Goal: Find specific page/section: Find specific page/section

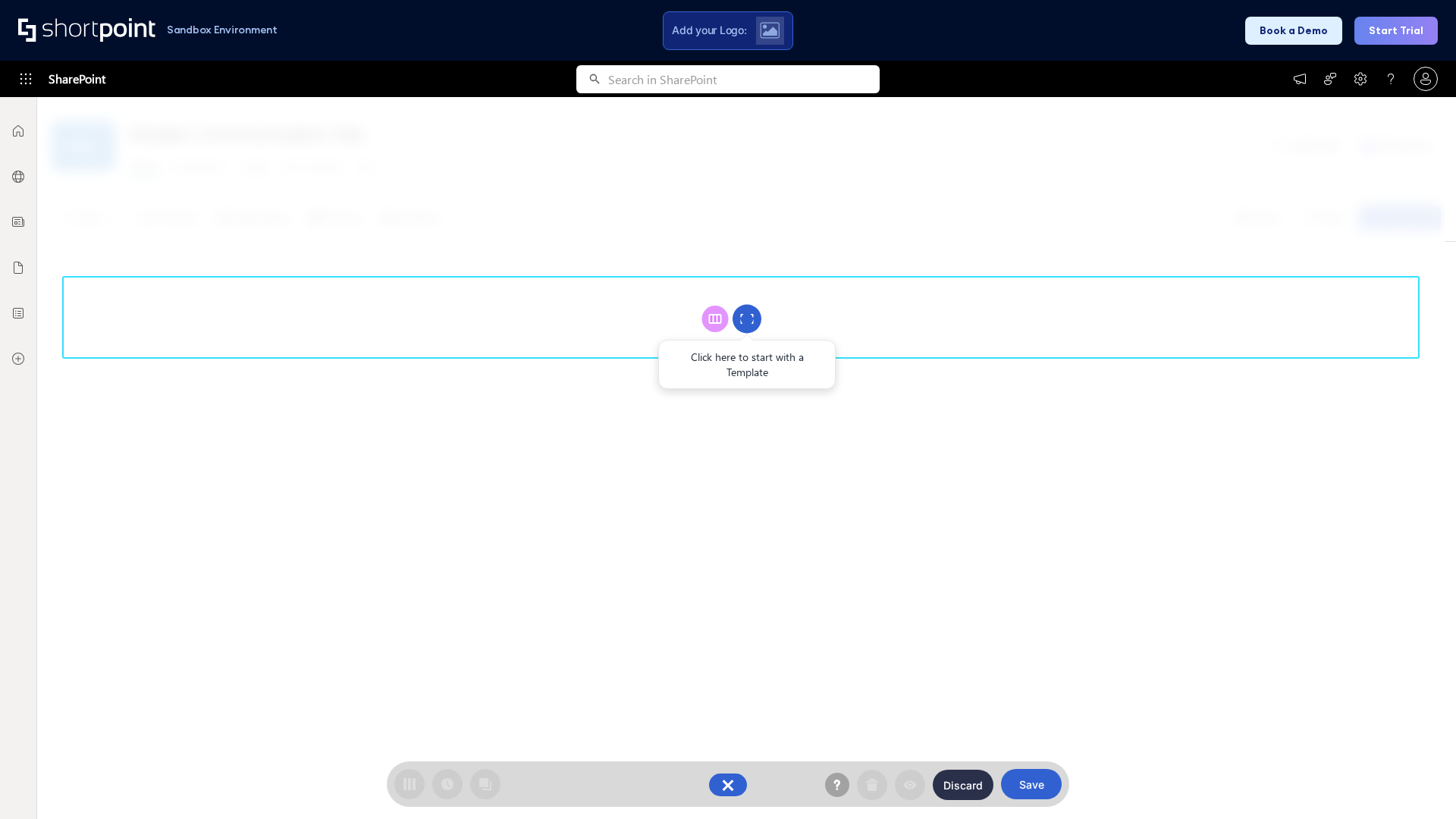
click at [746, 318] on circle at bounding box center [746, 319] width 29 height 29
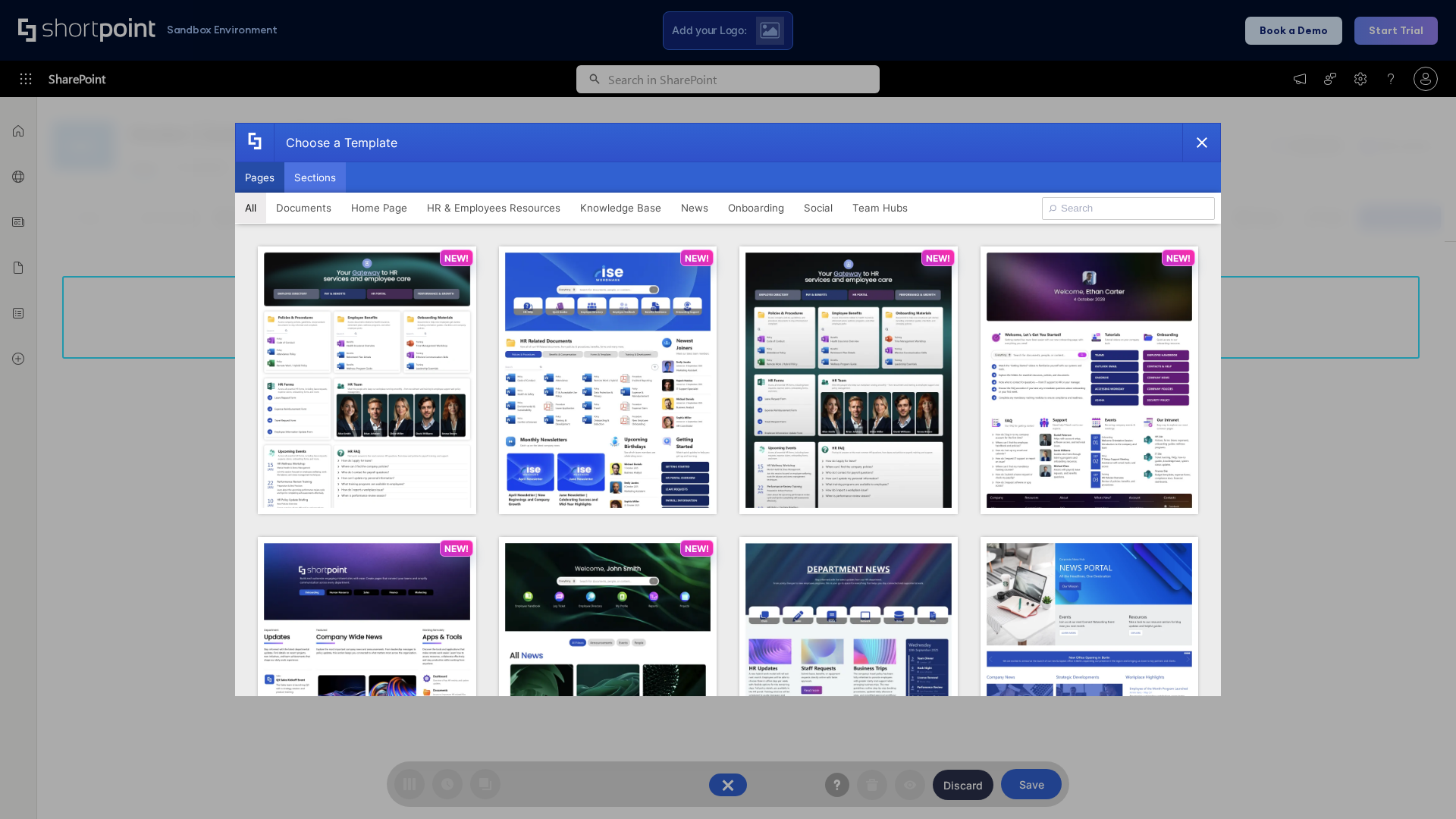
click at [314, 178] on button "Sections" at bounding box center [315, 178] width 61 height 31
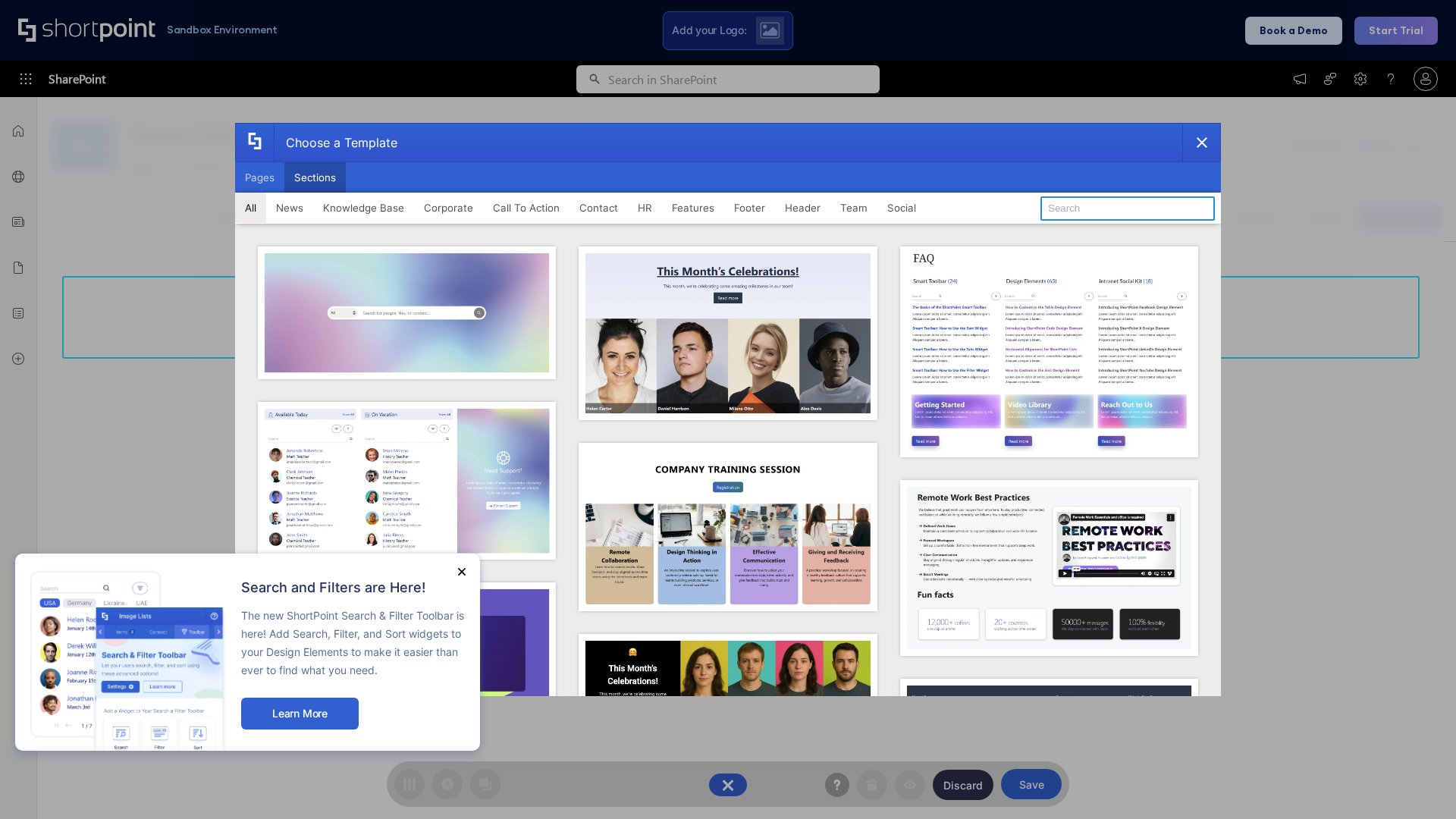
type input "FAQ 1"
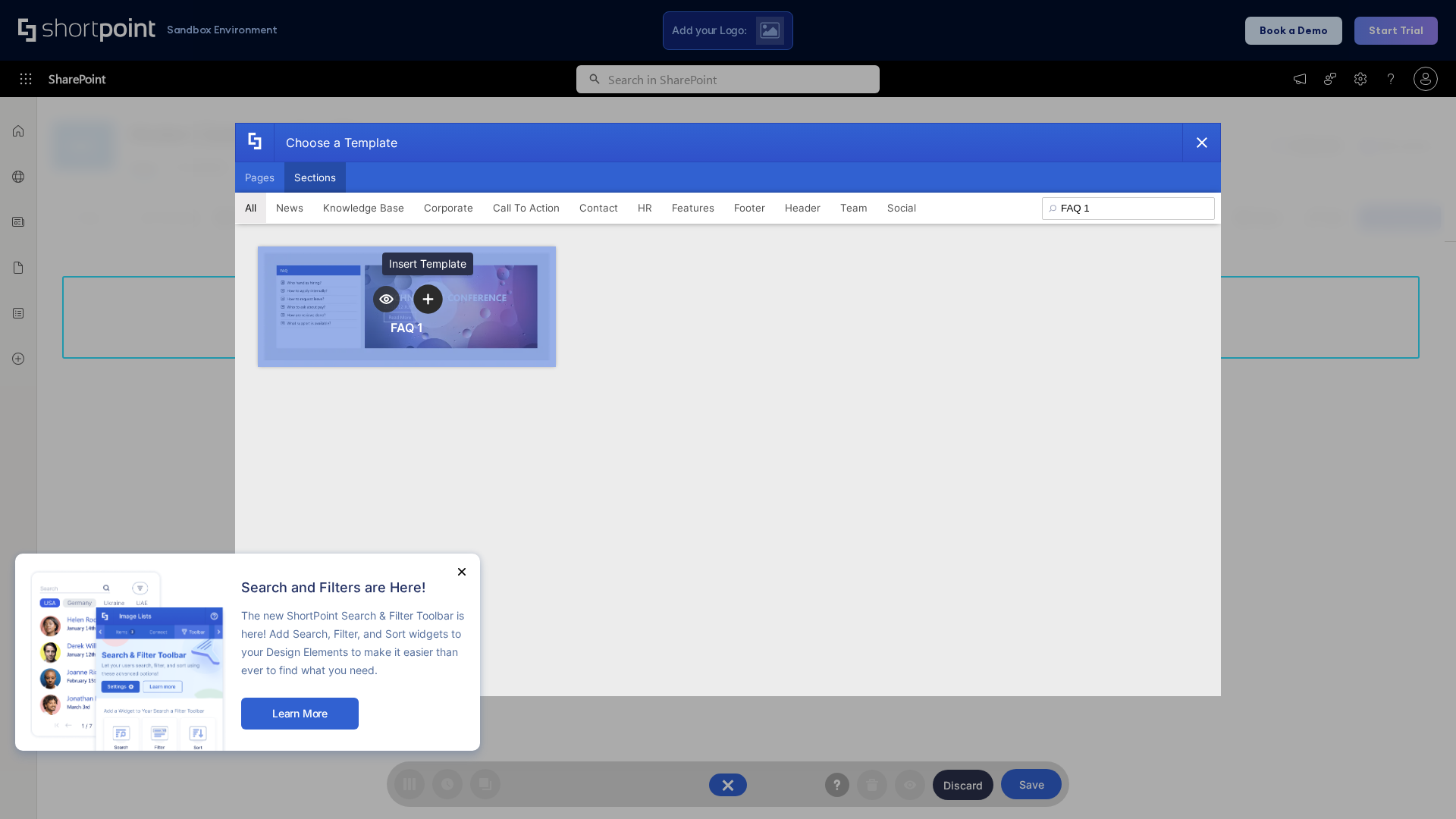
click at [428, 299] on icon "template selector" at bounding box center [428, 299] width 11 height 11
